Goal: Communication & Community: Answer question/provide support

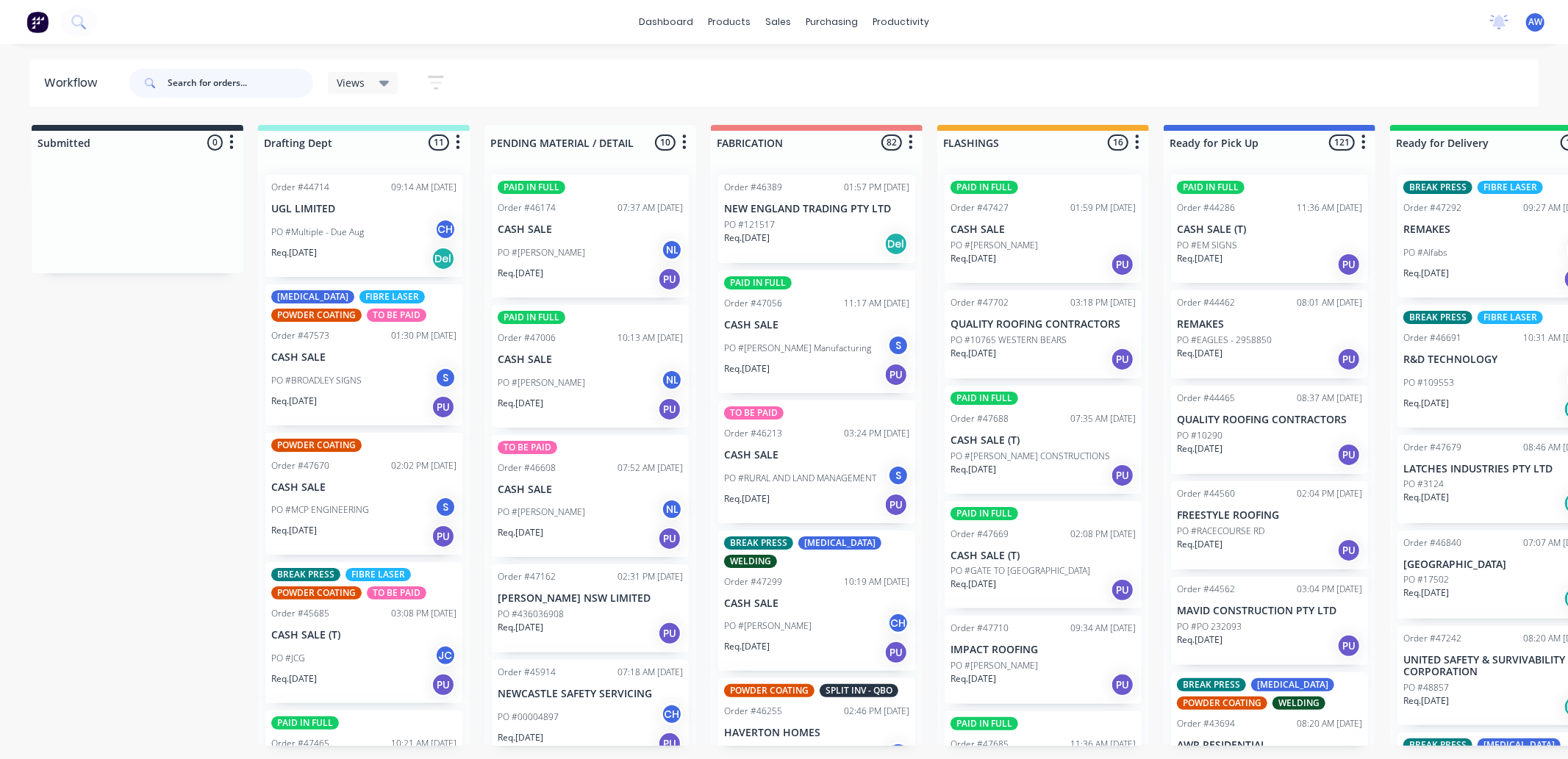
click at [199, 93] on input "text" at bounding box center [240, 82] width 146 height 29
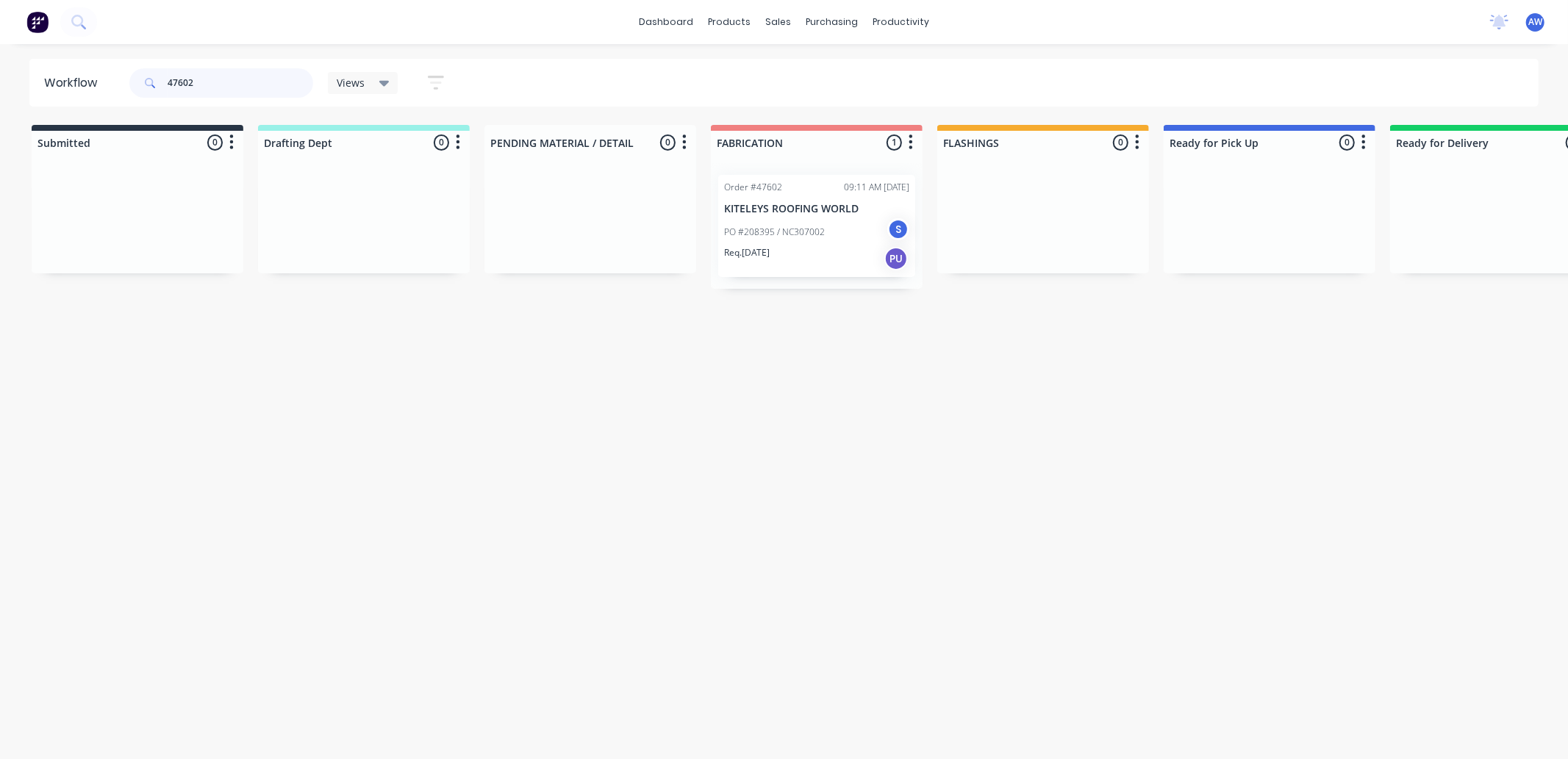
type input "47602"
click at [821, 262] on div "Req. [DATE] PU" at bounding box center [817, 258] width 185 height 25
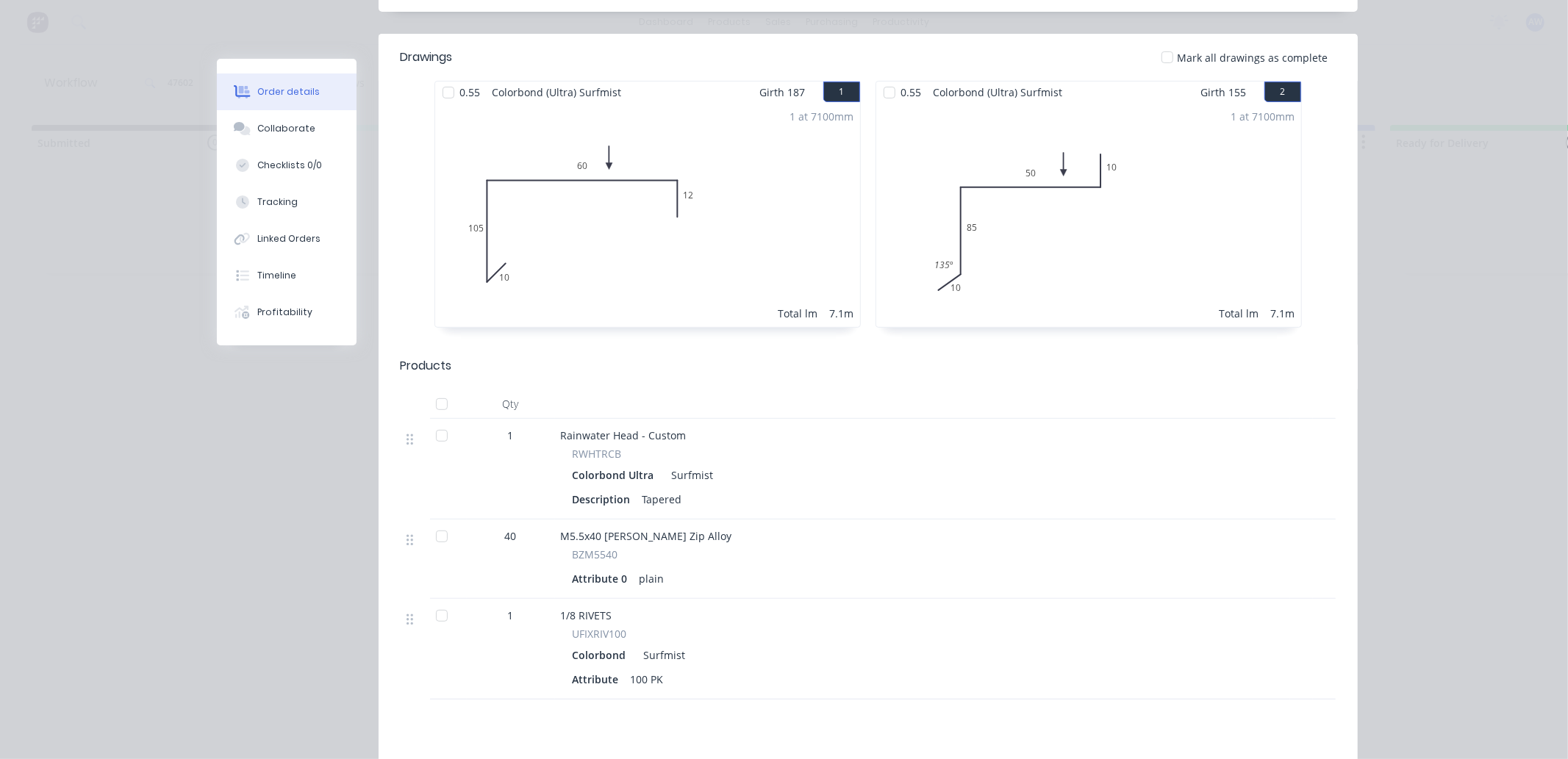
scroll to position [490, 0]
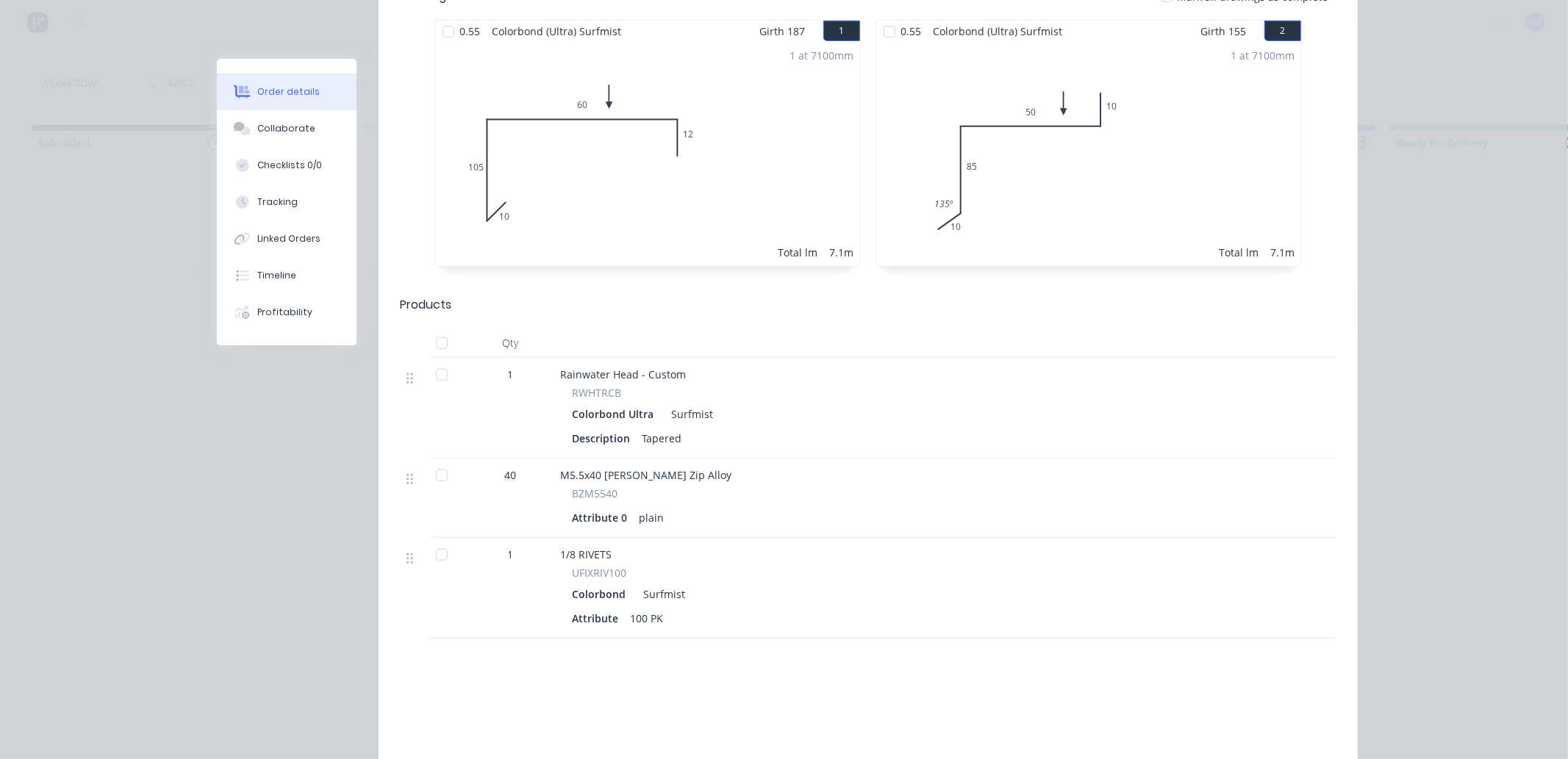
click at [432, 398] on div at bounding box center [448, 408] width 37 height 101
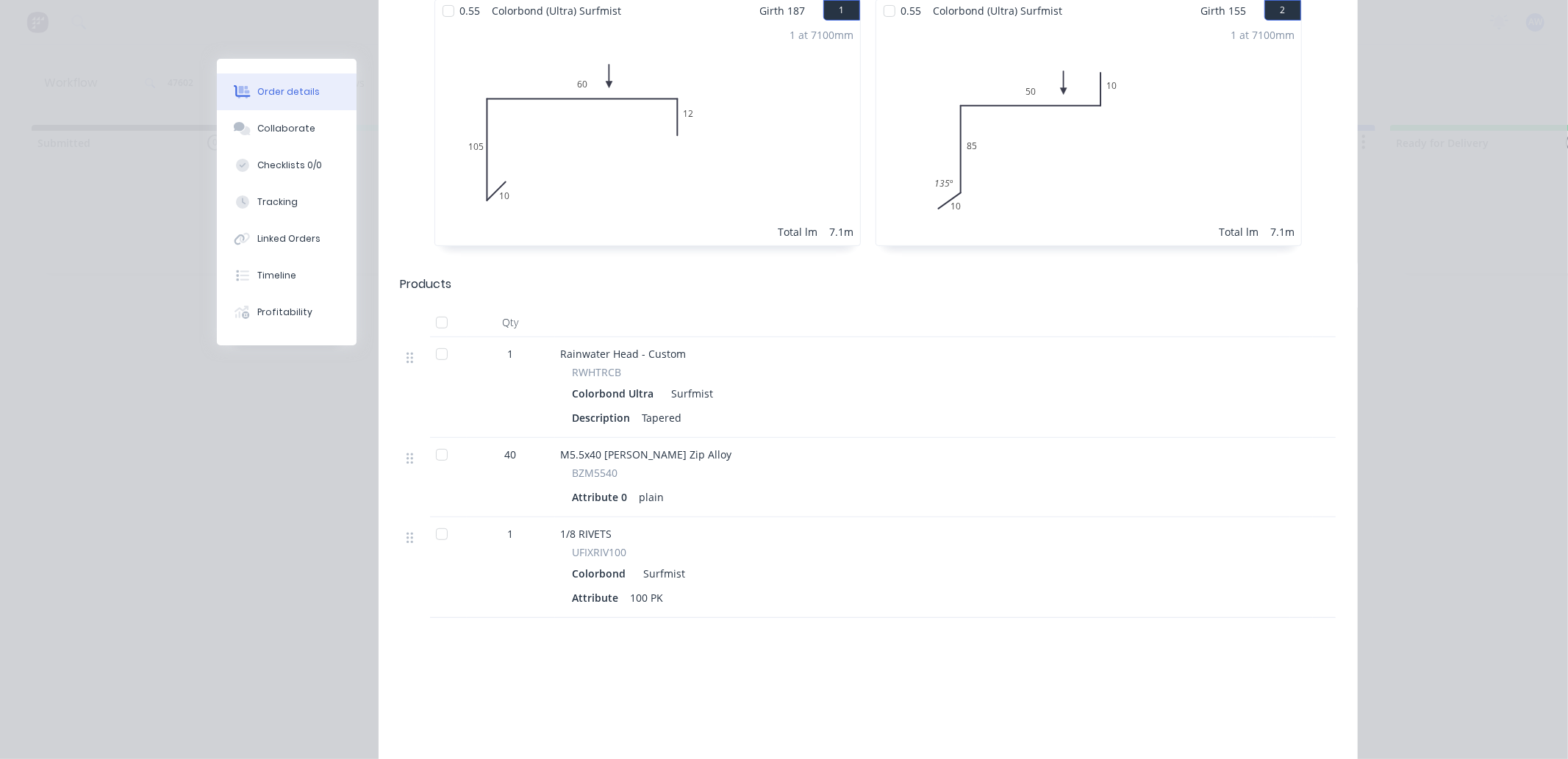
click at [431, 339] on div at bounding box center [441, 354] width 29 height 29
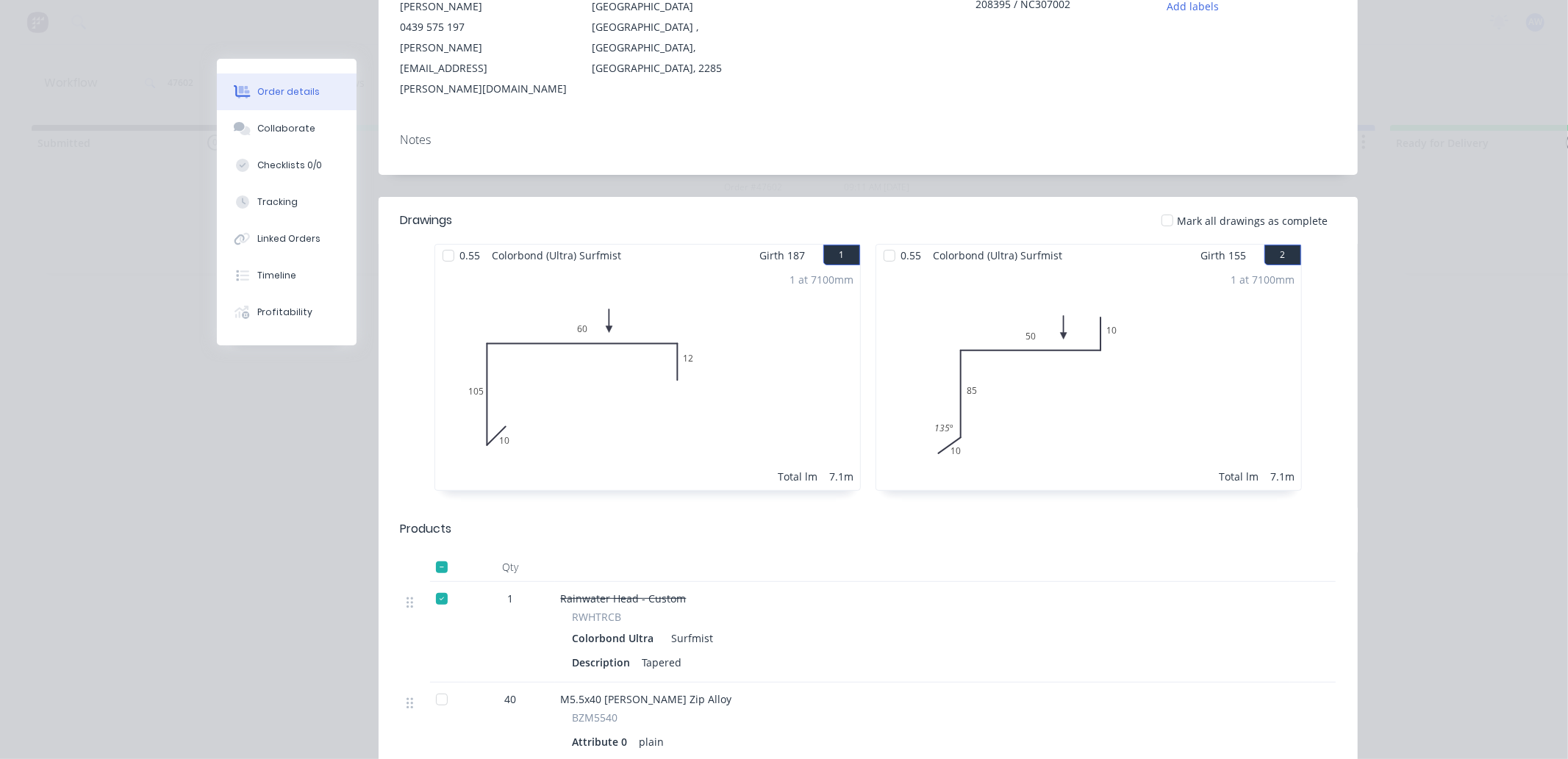
scroll to position [0, 0]
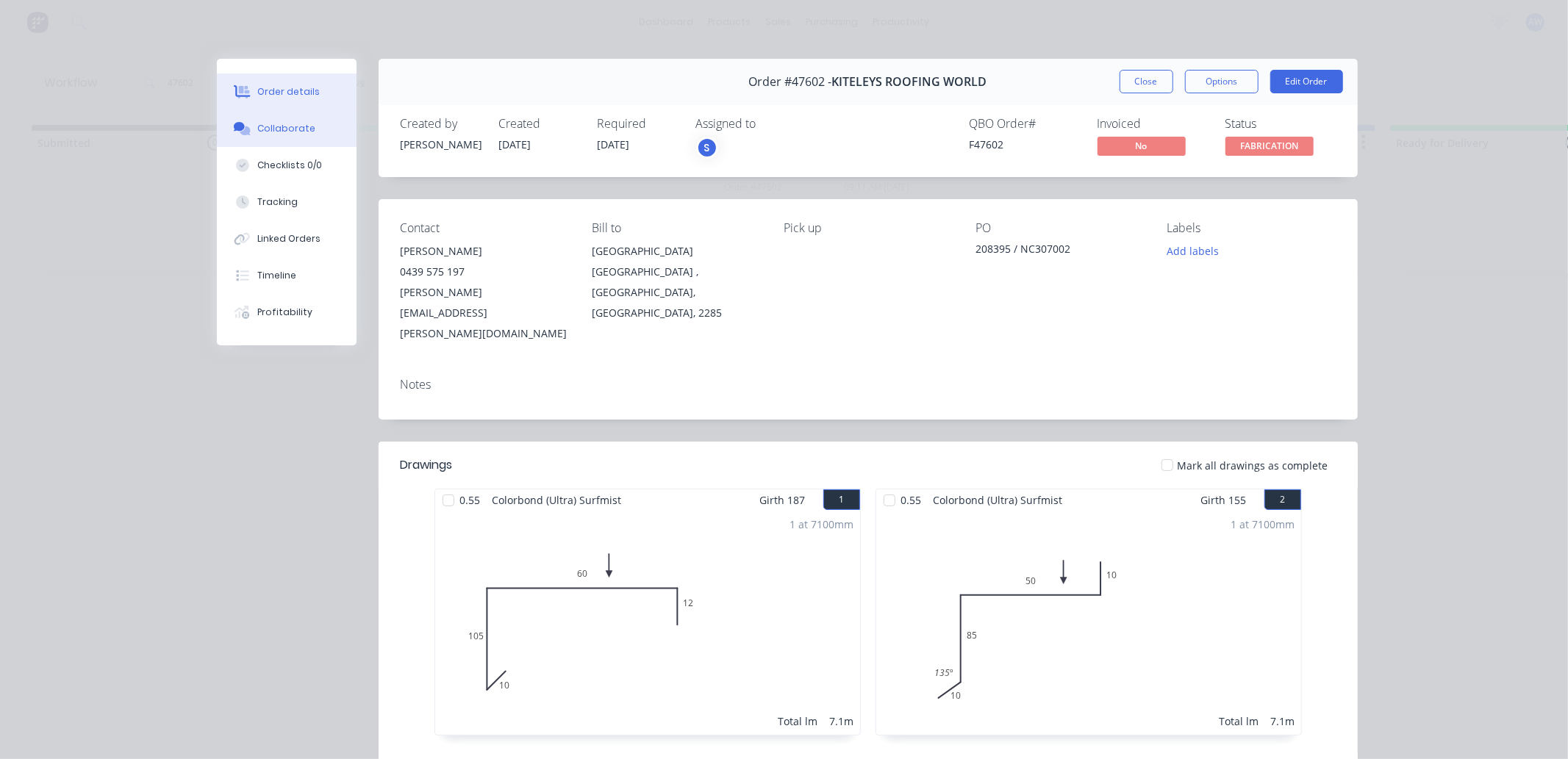
click at [275, 125] on div "Collaborate" at bounding box center [286, 129] width 58 height 13
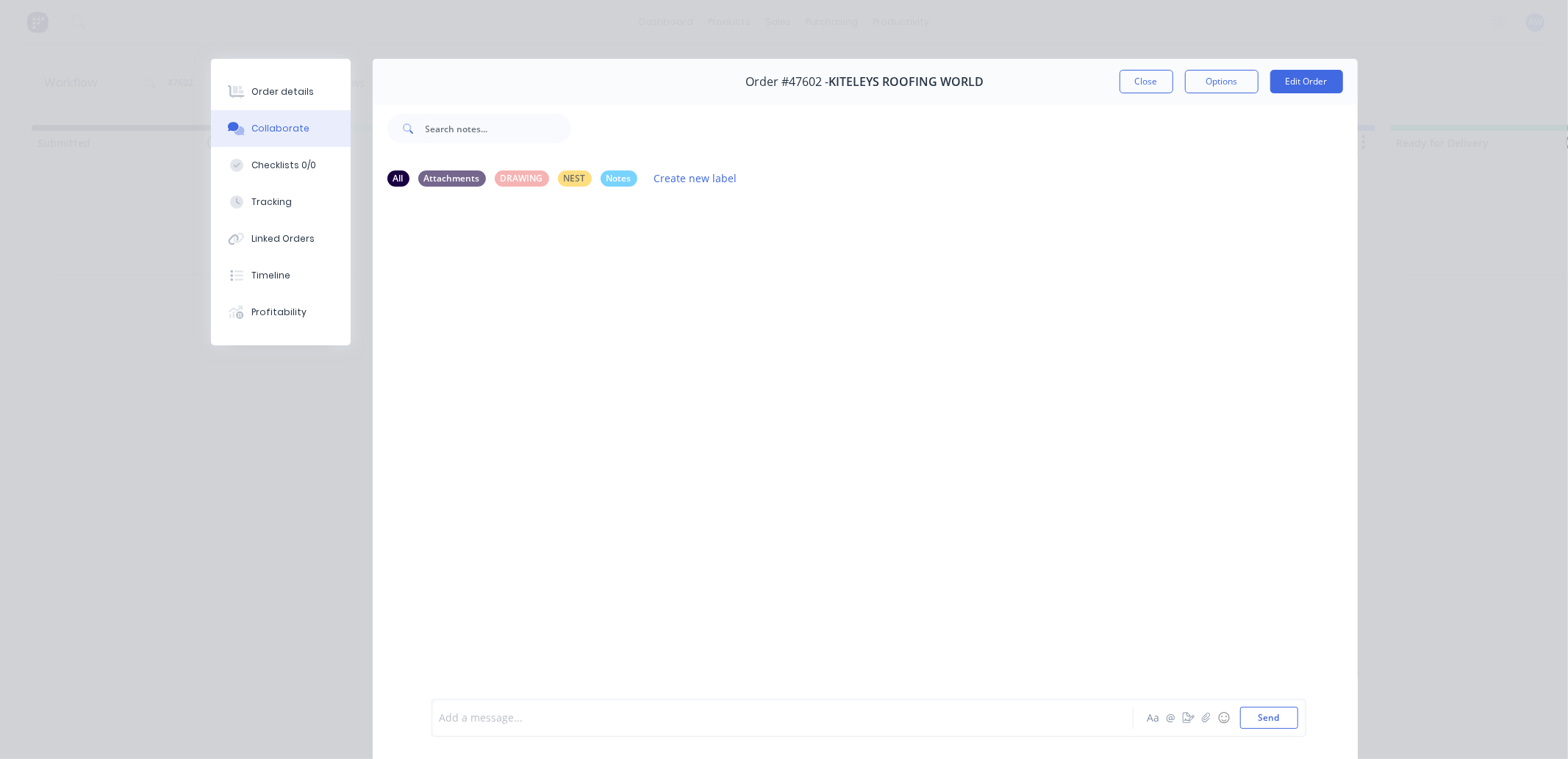
click at [463, 716] on div at bounding box center [762, 718] width 643 height 16
click at [505, 718] on span "in shed beside on table beside UGL table" at bounding box center [541, 718] width 203 height 14
click at [431, 716] on div "in shed on table beside UGL table Aa @ ☺ Send" at bounding box center [869, 718] width 875 height 38
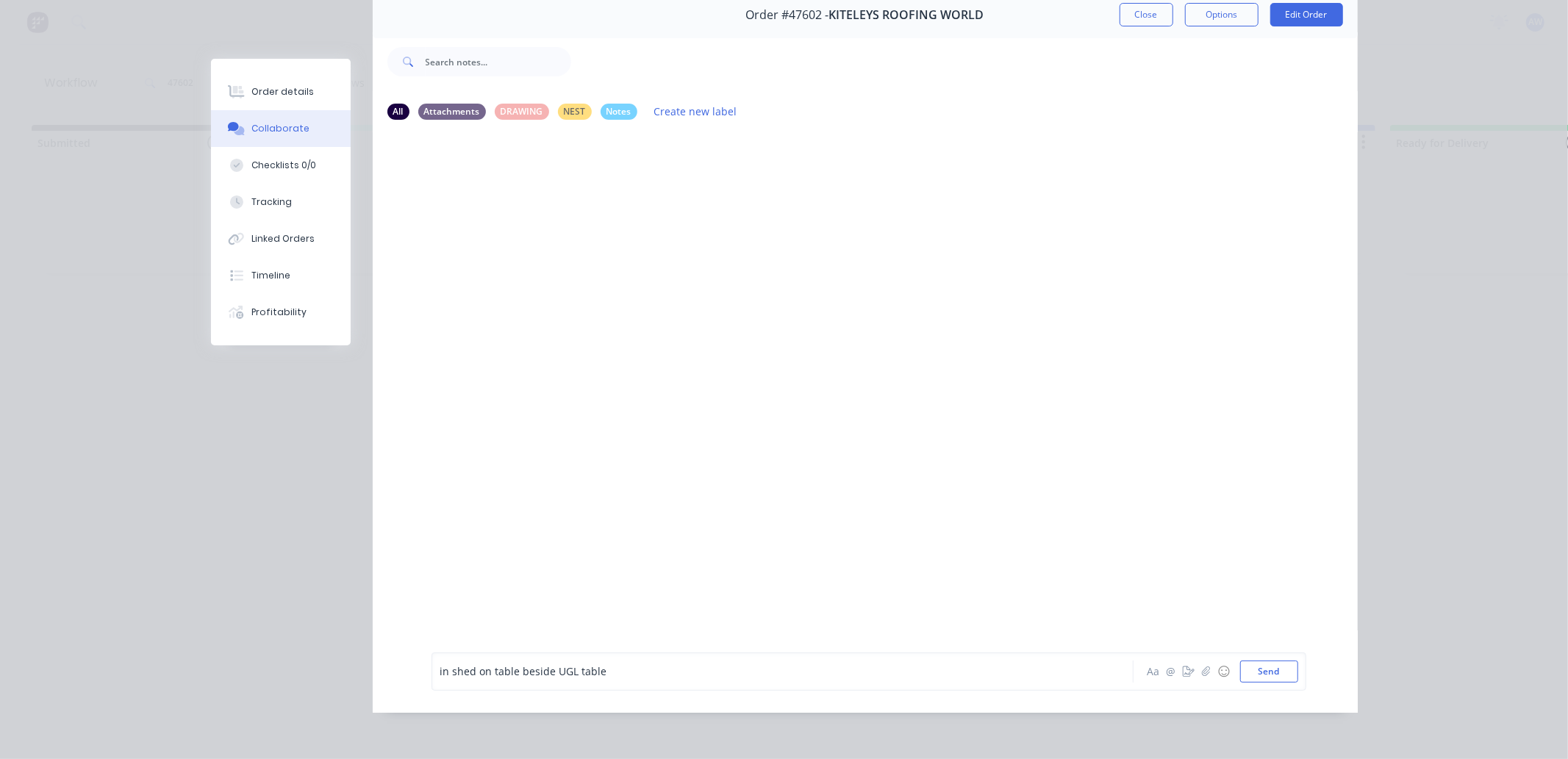
scroll to position [79, 0]
click at [592, 669] on span "in shed on table beside UGL table" at bounding box center [523, 672] width 167 height 14
click at [431, 669] on div "in shed on table beside UGL table Aa @ ☺ Send" at bounding box center [869, 672] width 875 height 38
drag, startPoint x: 437, startPoint y: 665, endPoint x: 449, endPoint y: 710, distance: 46.6
click at [440, 665] on span "in shed on table beside UGL table" at bounding box center [523, 672] width 167 height 14
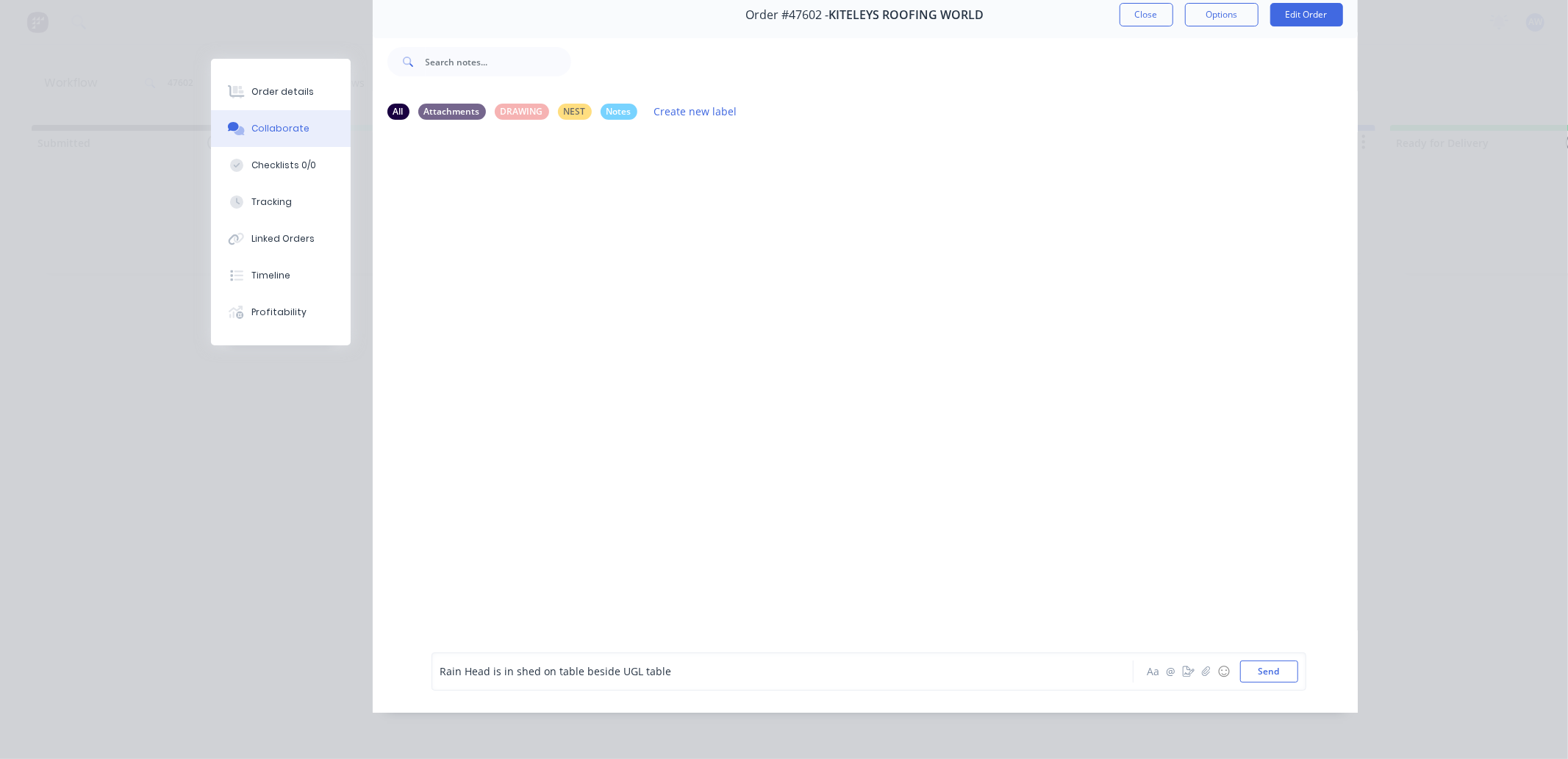
click at [685, 670] on div "Rain Head is in shed on table beside UGL table" at bounding box center [762, 672] width 643 height 16
click at [1146, 5] on button "Close" at bounding box center [1146, 14] width 54 height 23
